Goal: Information Seeking & Learning: Understand process/instructions

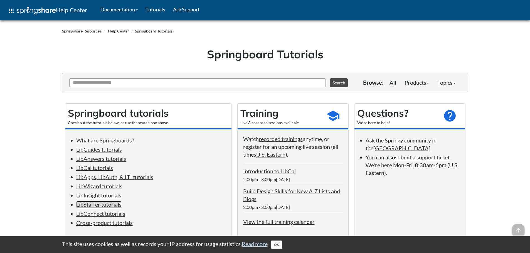
click at [105, 206] on link "LibStaffer tutorials" at bounding box center [98, 204] width 45 height 7
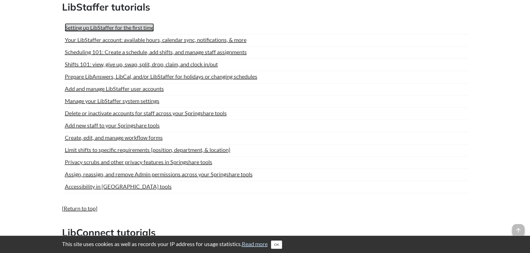
click at [116, 28] on link "Setting up LibStaffer for the first time" at bounding box center [109, 27] width 89 height 8
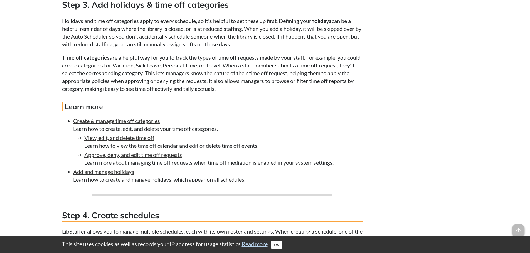
scroll to position [723, 0]
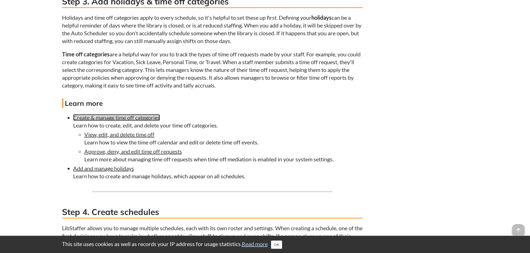
click at [139, 116] on link "Create & manage time off categories" at bounding box center [116, 117] width 87 height 7
